Goal: Find specific page/section: Find specific page/section

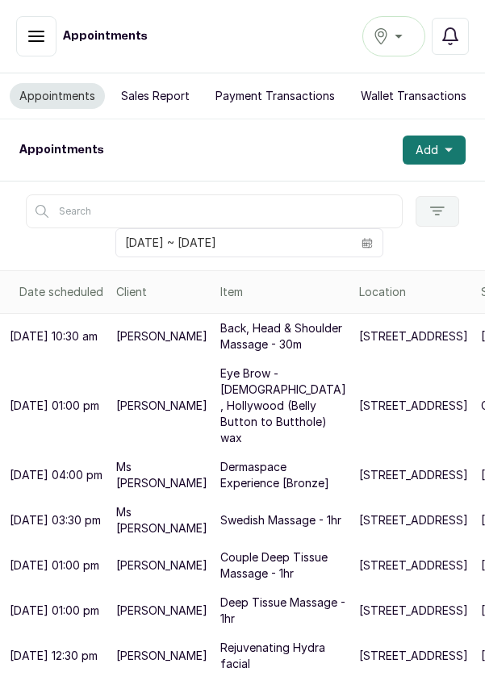
click at [36, 42] on icon "button" at bounding box center [36, 36] width 19 height 19
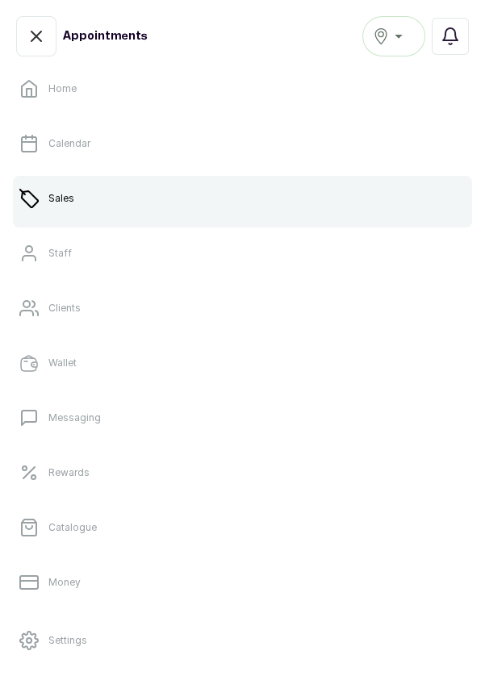
scroll to position [100, 0]
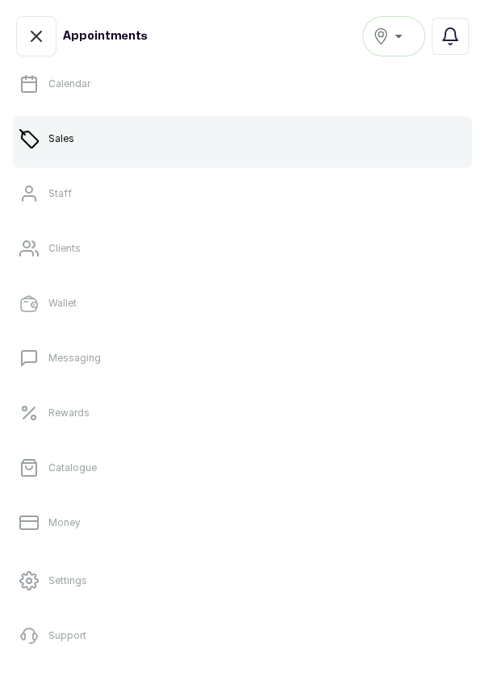
click at [161, 242] on link "Clients" at bounding box center [242, 248] width 459 height 45
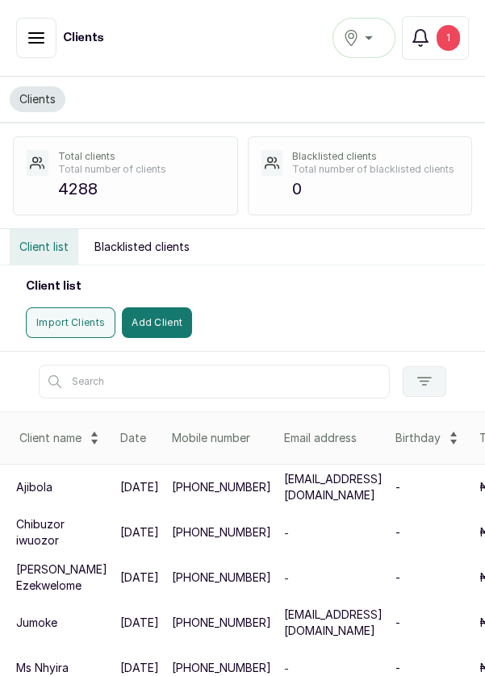
click at [31, 46] on icon "button" at bounding box center [36, 37] width 19 height 19
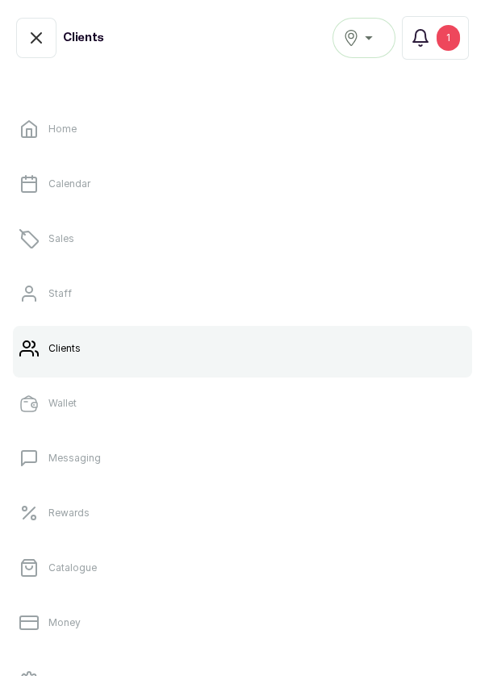
click at [121, 409] on link "Wallet" at bounding box center [242, 403] width 459 height 45
